Goal: Task Accomplishment & Management: Use online tool/utility

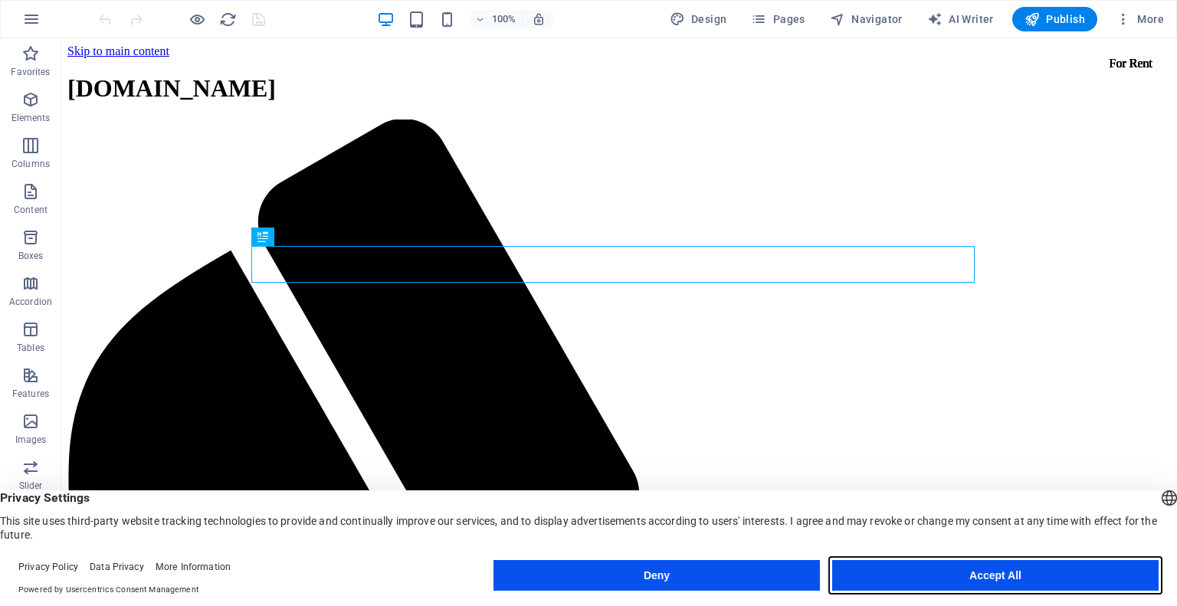
click at [976, 572] on button "Accept All" at bounding box center [995, 575] width 326 height 31
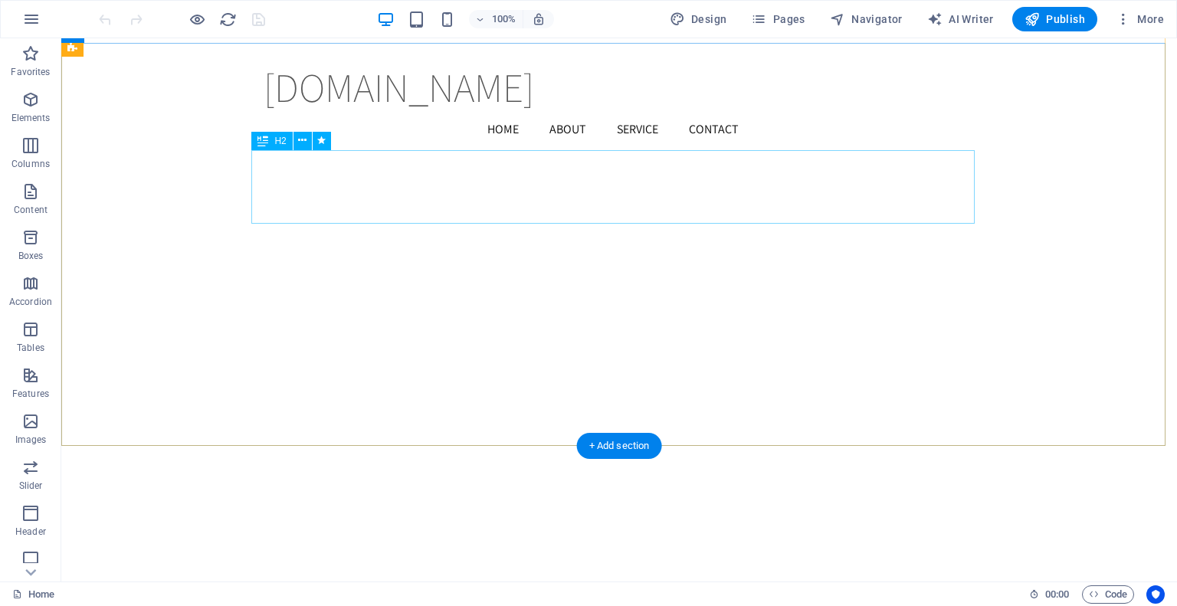
scroll to position [2299, 0]
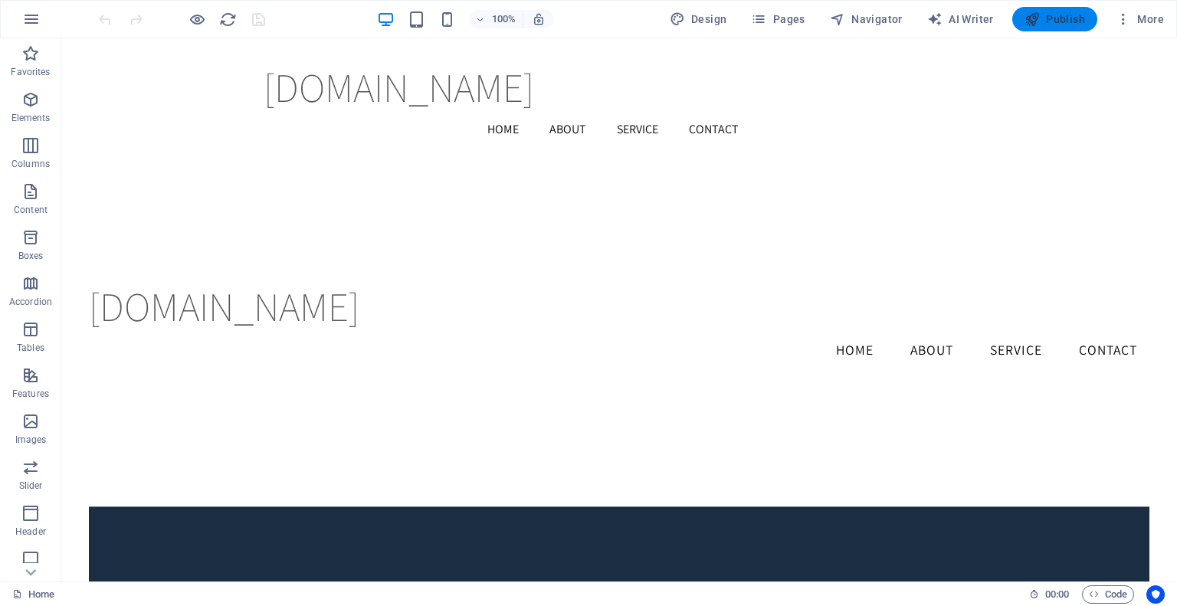
click at [1058, 21] on span "Publish" at bounding box center [1055, 18] width 61 height 15
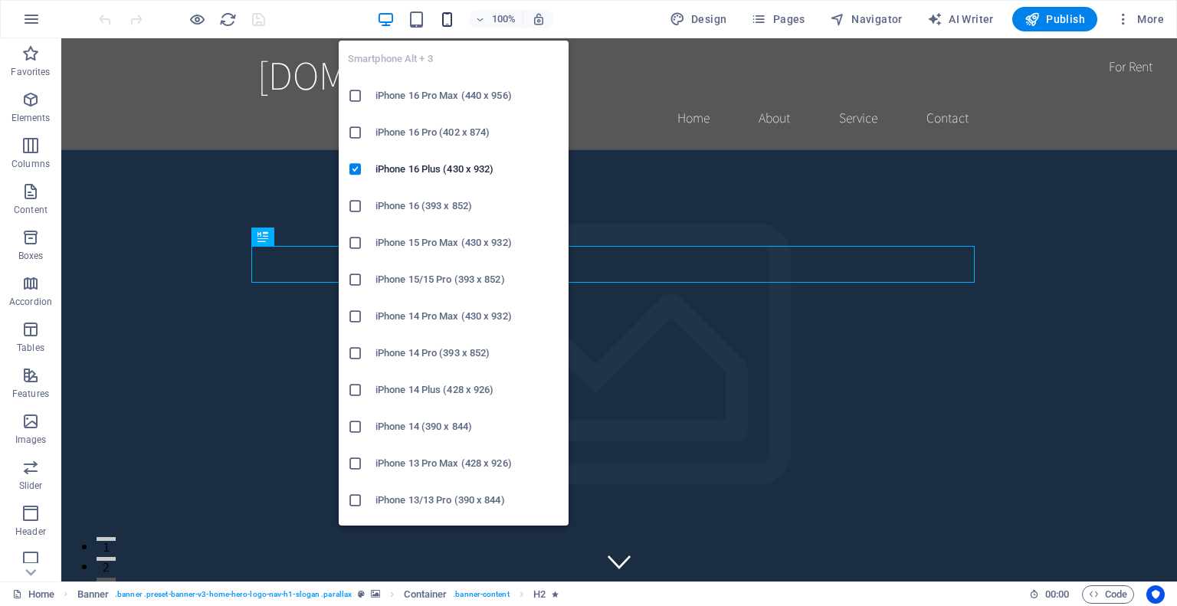
click at [449, 18] on icon "button" at bounding box center [447, 20] width 18 height 18
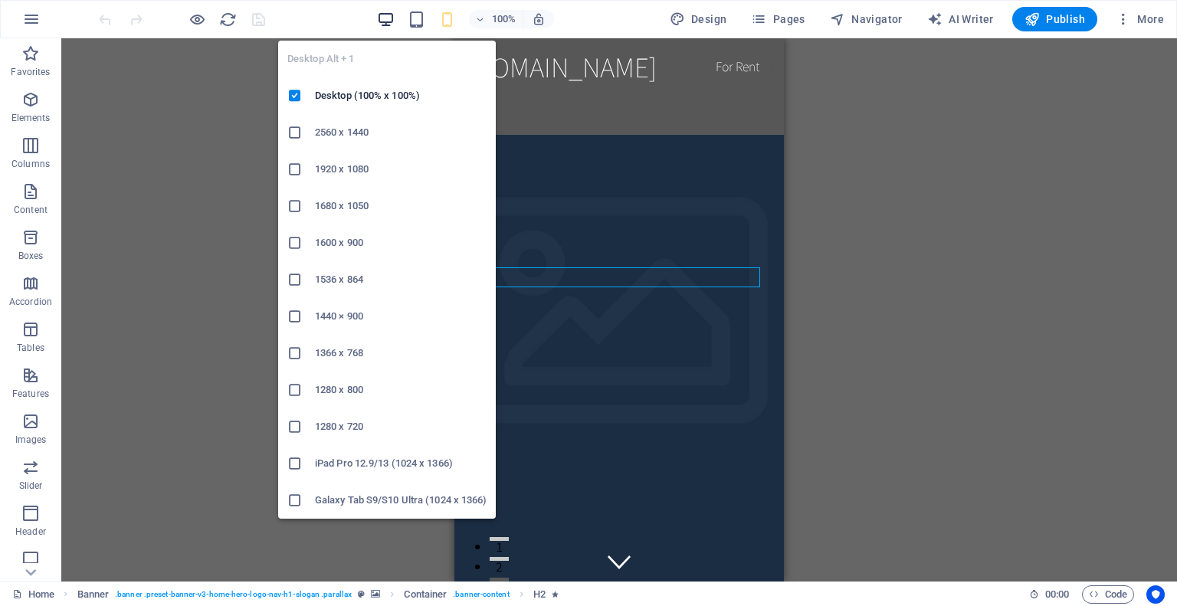
click at [390, 16] on icon "button" at bounding box center [386, 20] width 18 height 18
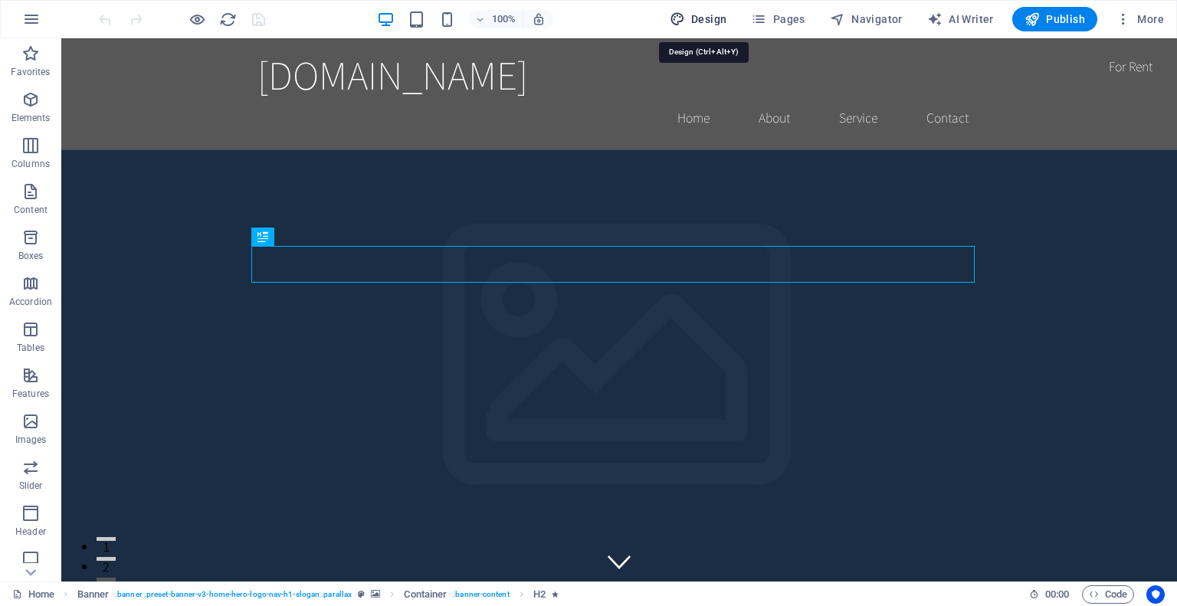
click at [720, 20] on span "Design" at bounding box center [698, 18] width 57 height 15
select select "rem"
select select "200"
select select "px"
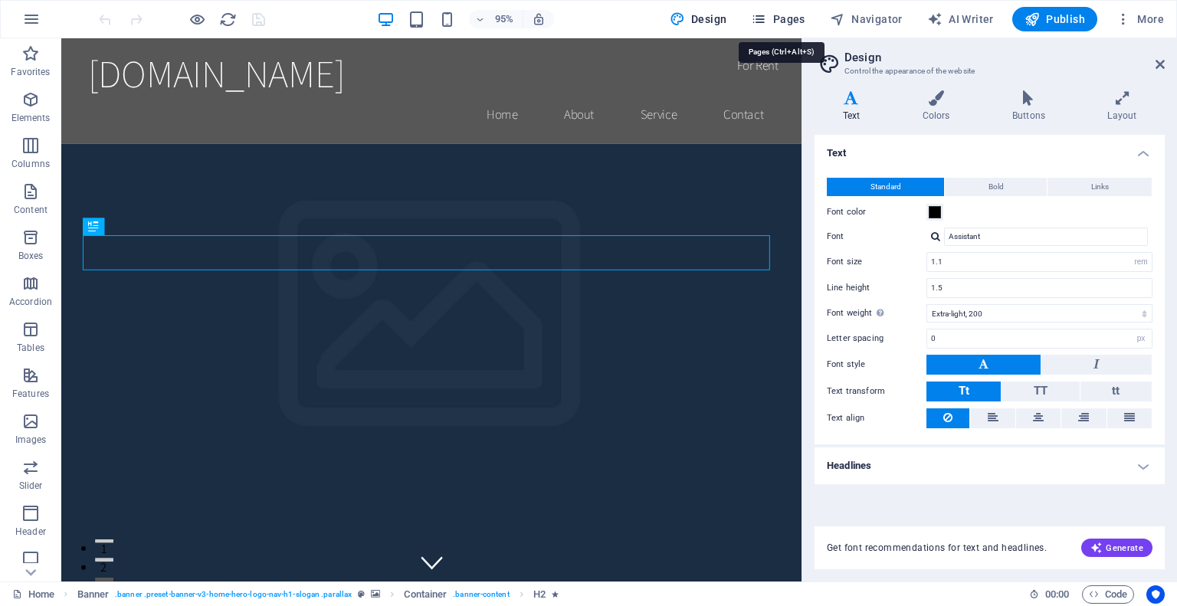
click at [783, 18] on span "Pages" at bounding box center [778, 18] width 54 height 15
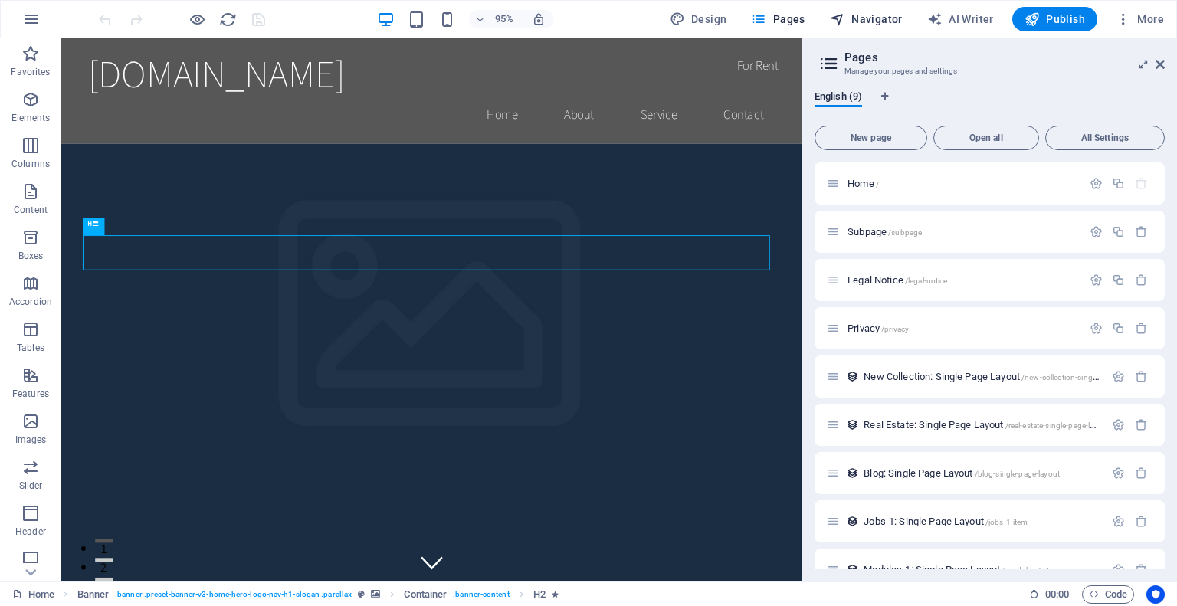
click at [853, 18] on span "Navigator" at bounding box center [866, 18] width 73 height 15
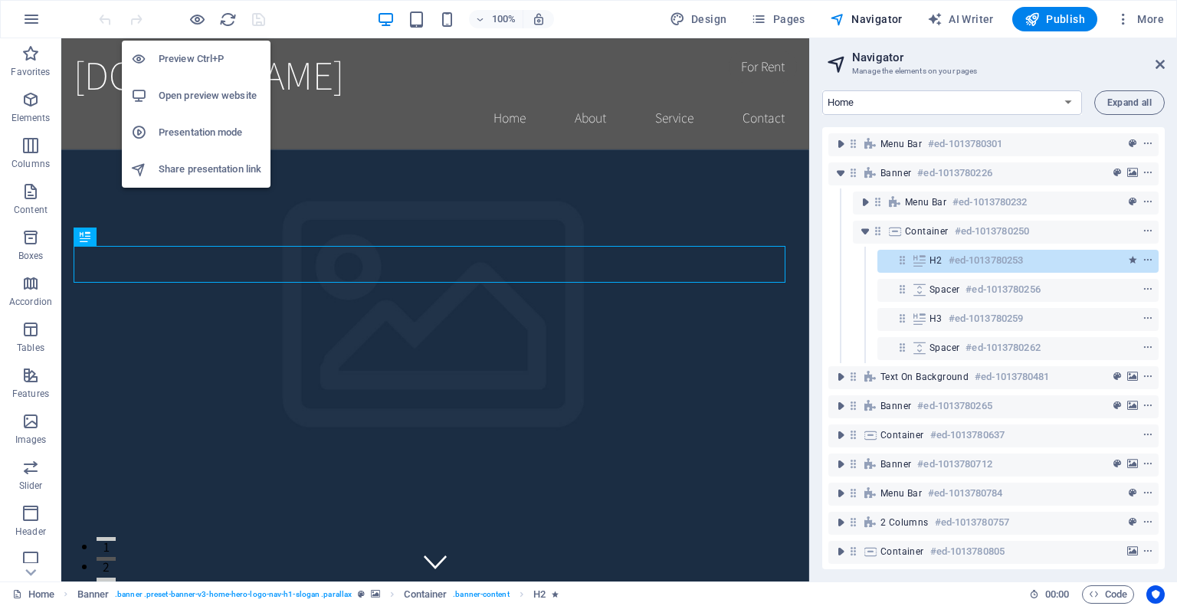
click at [187, 55] on h6 "Preview Ctrl+P" at bounding box center [210, 59] width 103 height 18
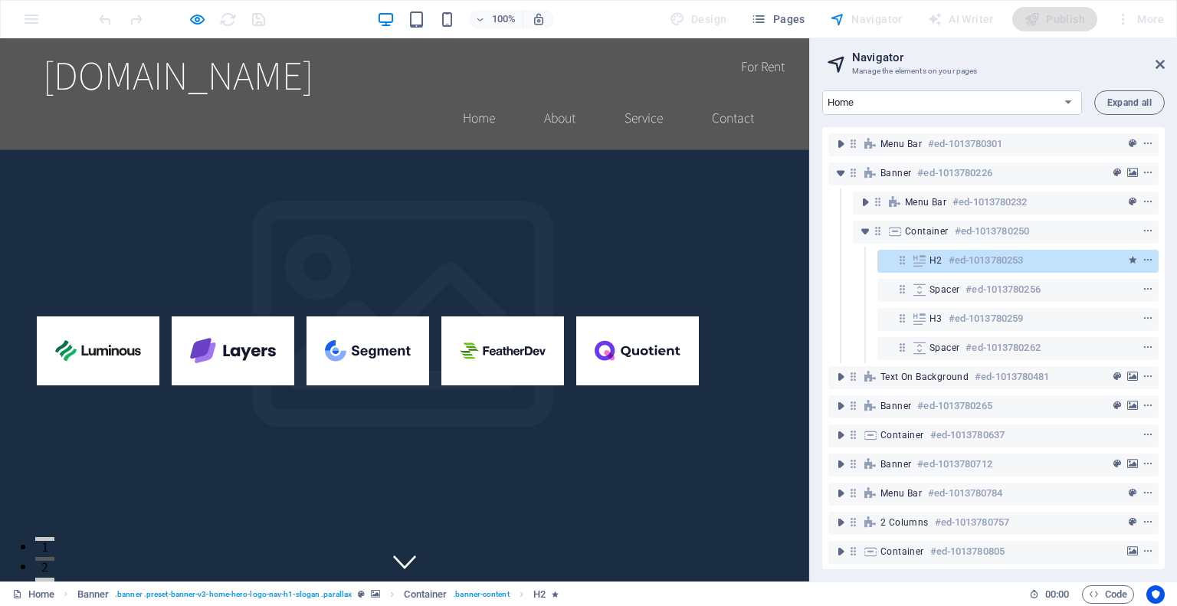
click at [1165, 63] on aside "Navigator Manage the elements on your pages Home Subpage Legal Notice Privacy N…" at bounding box center [993, 309] width 368 height 543
click at [1161, 60] on icon at bounding box center [1160, 64] width 9 height 12
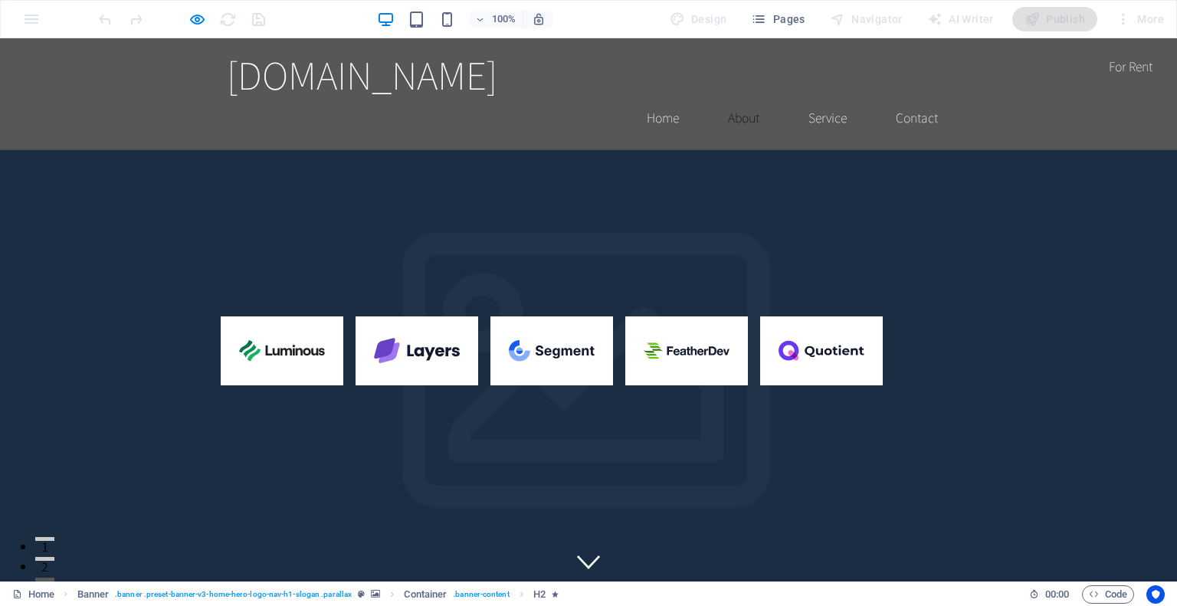
click at [739, 99] on link "About" at bounding box center [744, 118] width 56 height 38
click at [821, 99] on link "Service" at bounding box center [827, 118] width 63 height 38
click at [917, 99] on link "Contact" at bounding box center [917, 118] width 67 height 38
